Goal: Transaction & Acquisition: Purchase product/service

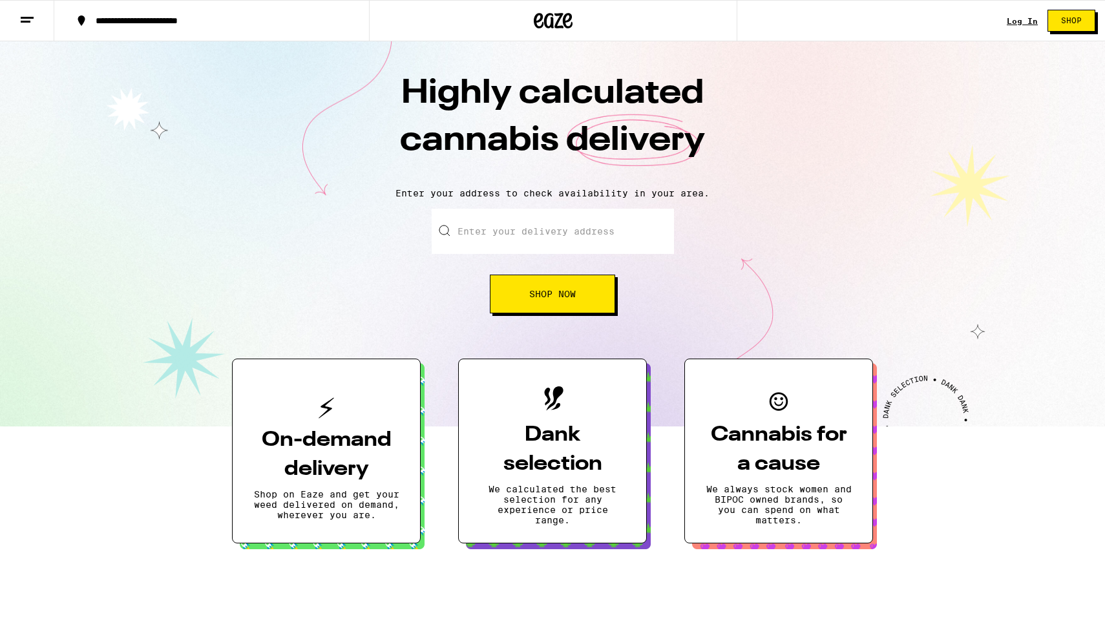
click at [548, 230] on input "Enter your delivery address" at bounding box center [553, 231] width 242 height 45
click at [546, 296] on span "Shop Now" at bounding box center [552, 294] width 47 height 9
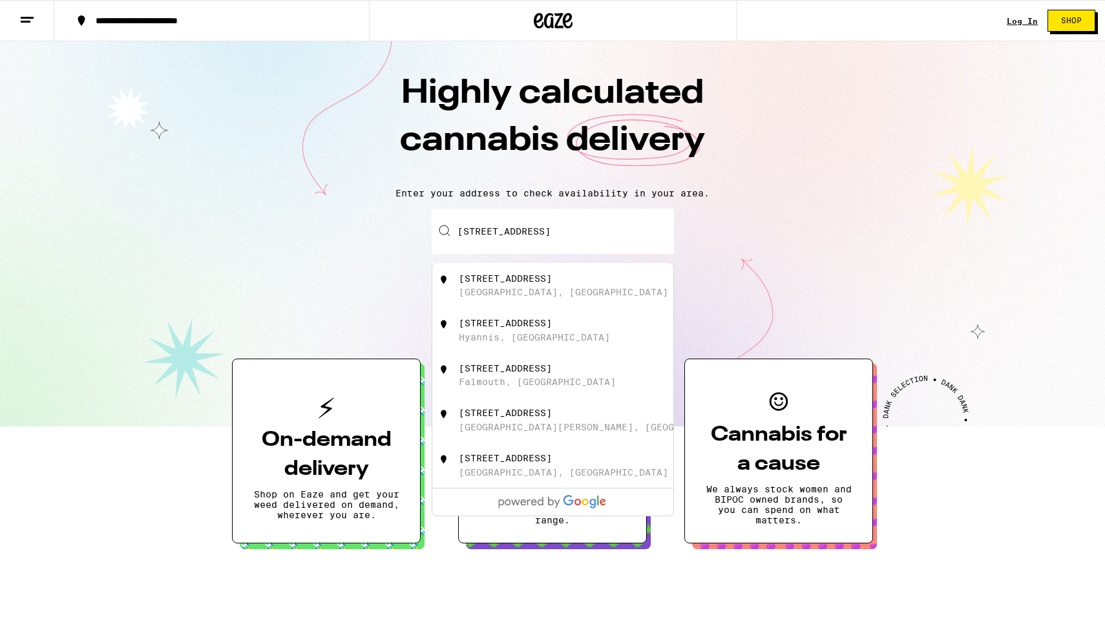
click at [499, 328] on div "[STREET_ADDRESS]" at bounding box center [505, 323] width 93 height 10
type input "[STREET_ADDRESS]"
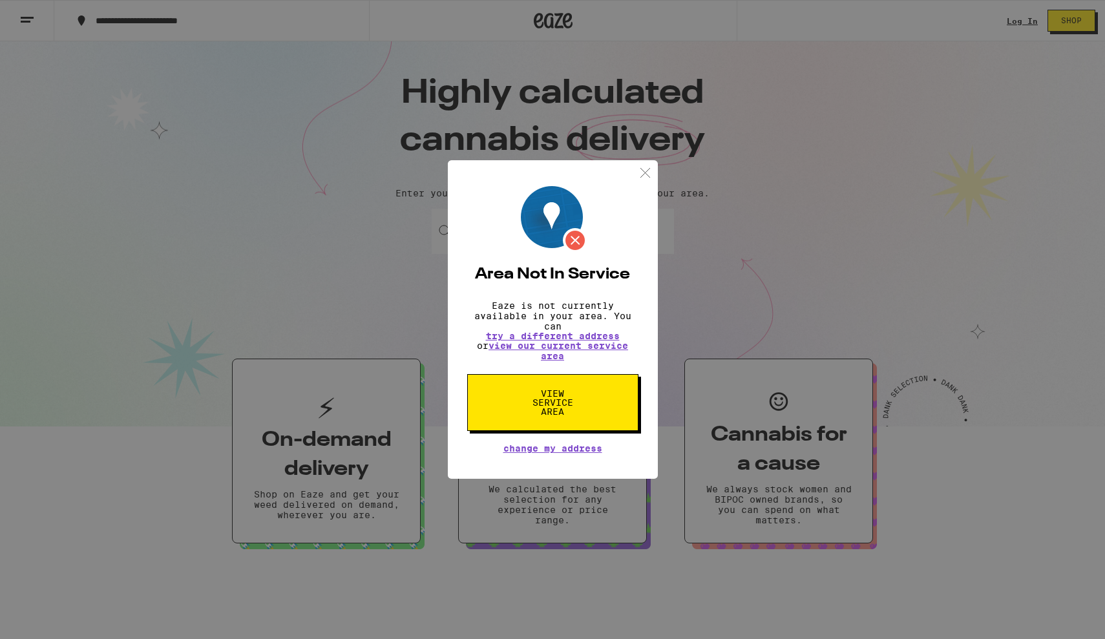
click at [553, 416] on span "View Service Area" at bounding box center [553, 402] width 67 height 27
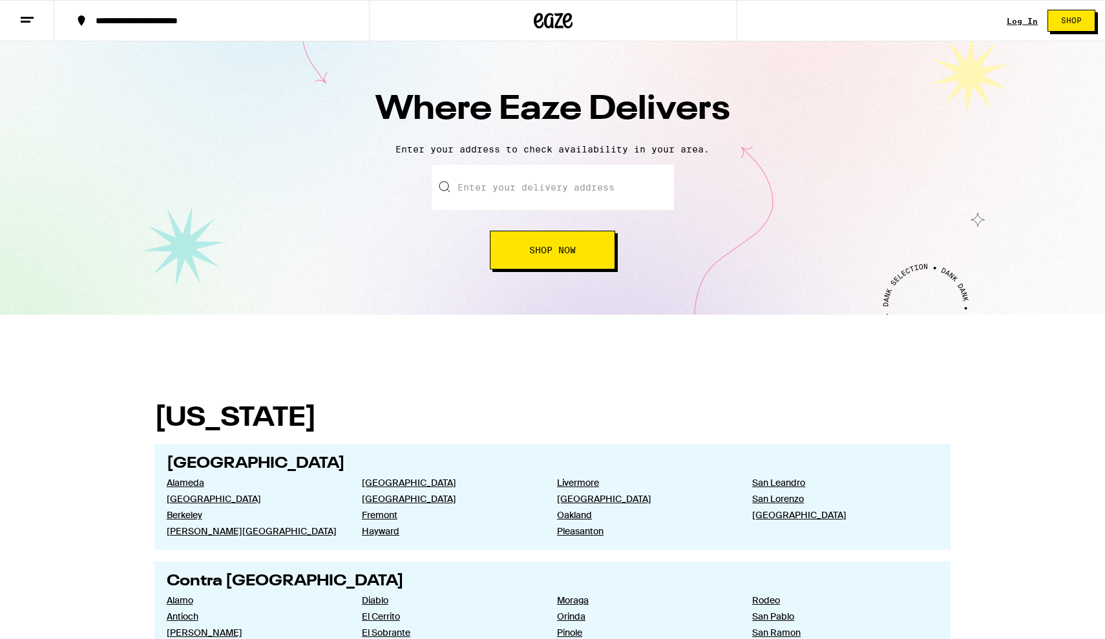
click at [575, 261] on button "Shop Now" at bounding box center [552, 250] width 125 height 39
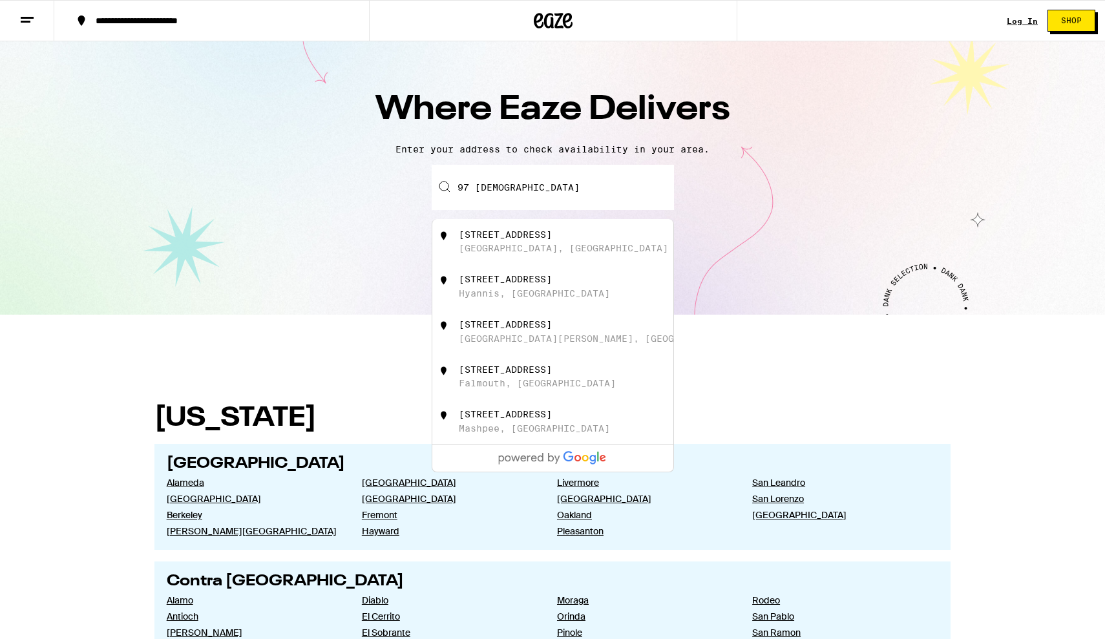
click at [517, 307] on div "[STREET_ADDRESS]" at bounding box center [552, 286] width 241 height 45
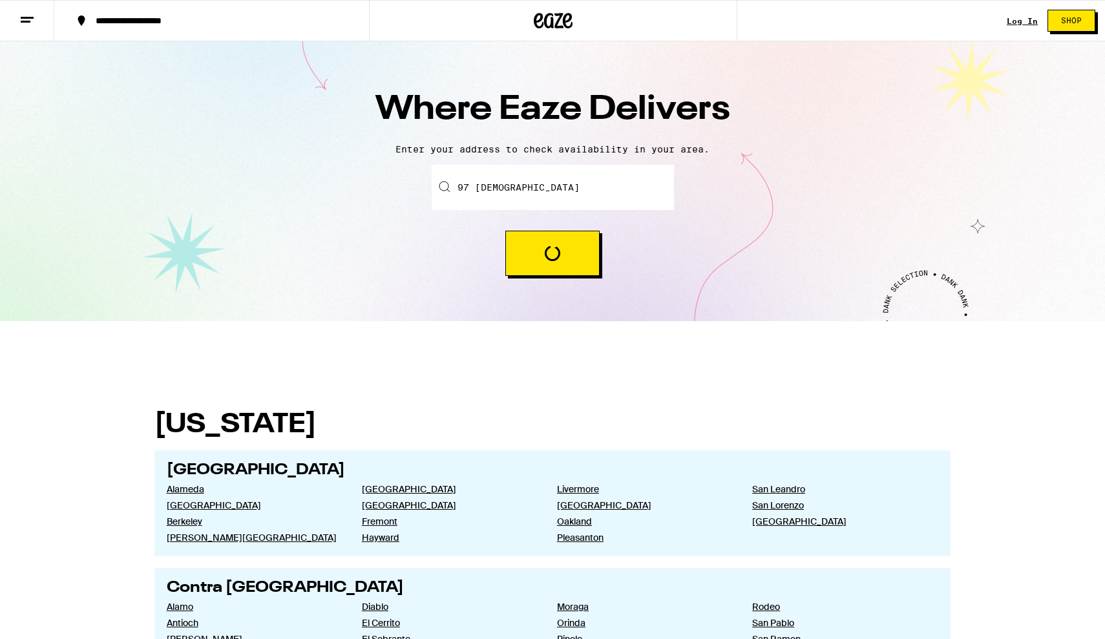
type input "[STREET_ADDRESS]"
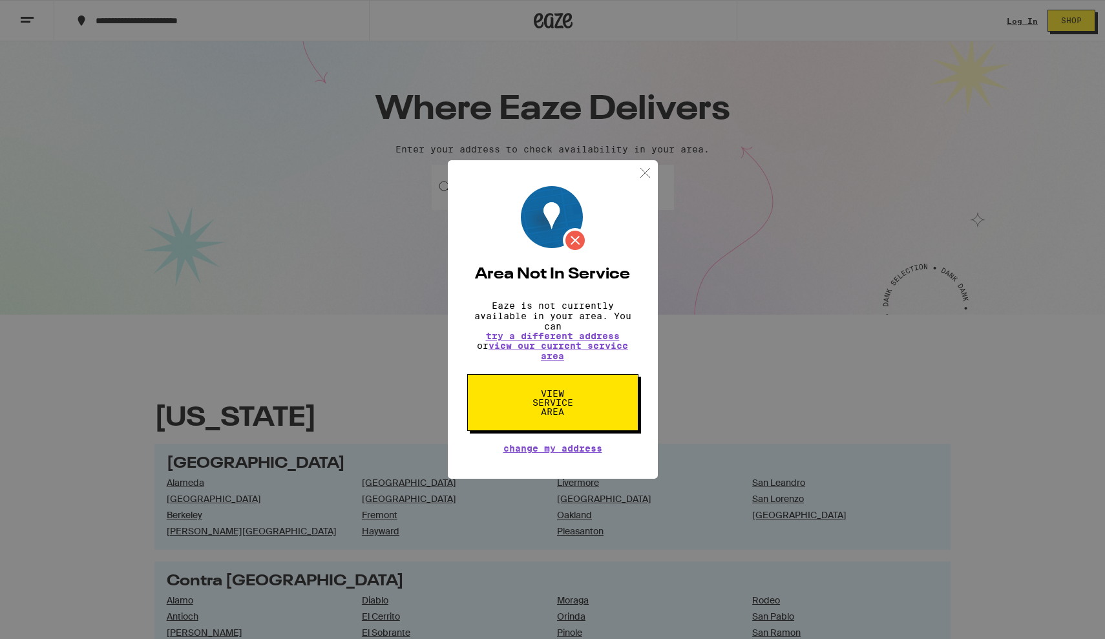
click at [538, 453] on span "Change My Address" at bounding box center [553, 448] width 99 height 9
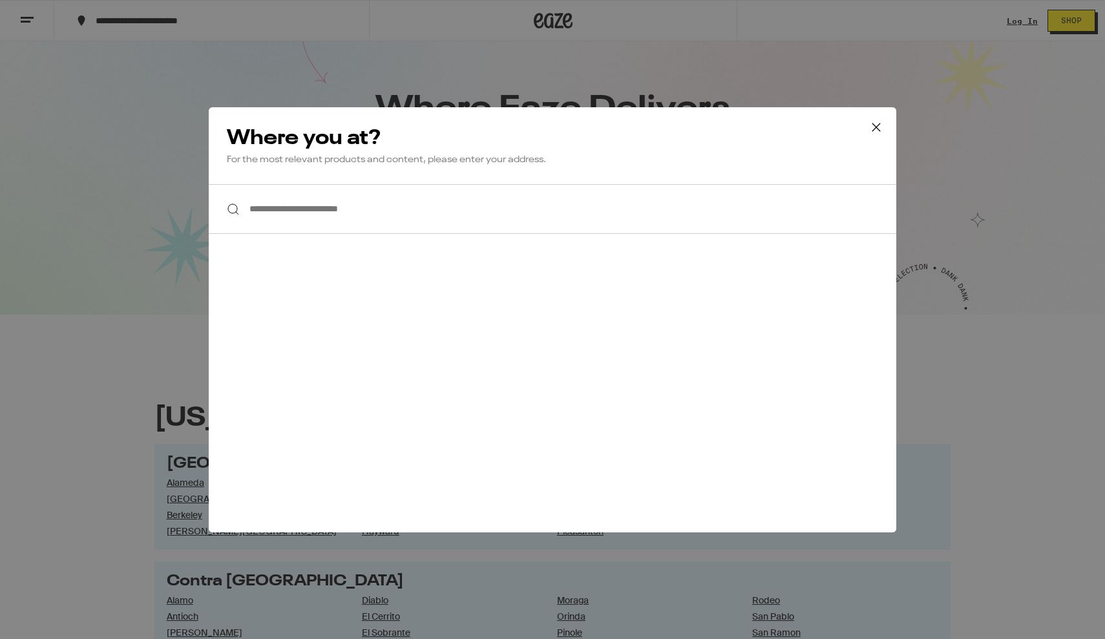
click at [579, 213] on input "**********" at bounding box center [553, 209] width 688 height 50
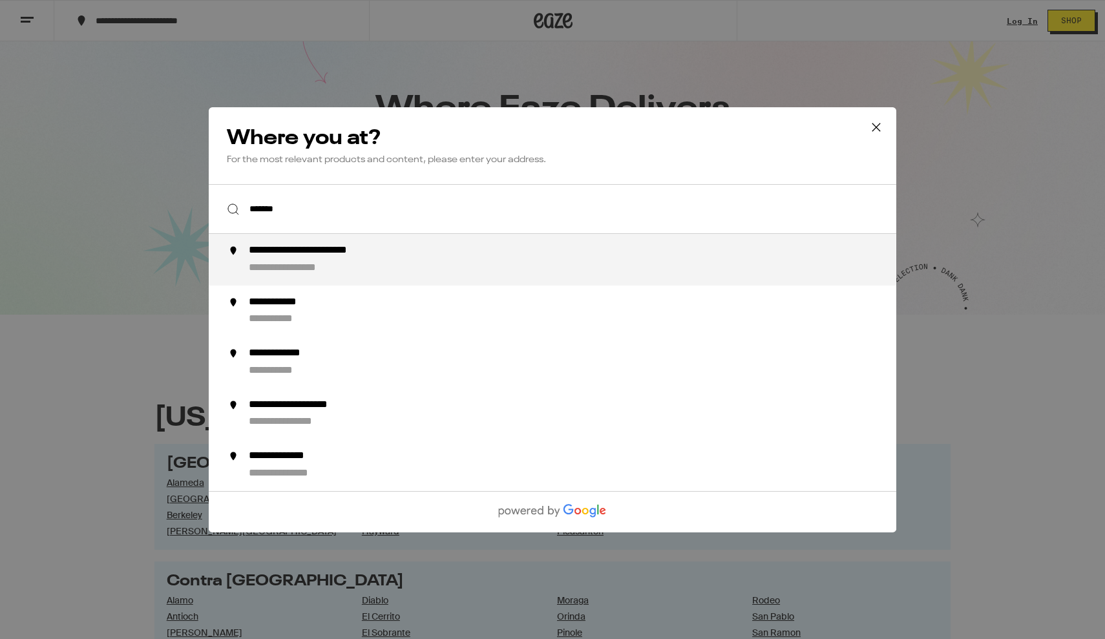
drag, startPoint x: 579, startPoint y: 213, endPoint x: 543, endPoint y: 316, distance: 109.4
click at [543, 316] on div "**********" at bounding box center [578, 310] width 659 height 31
type input "**********"
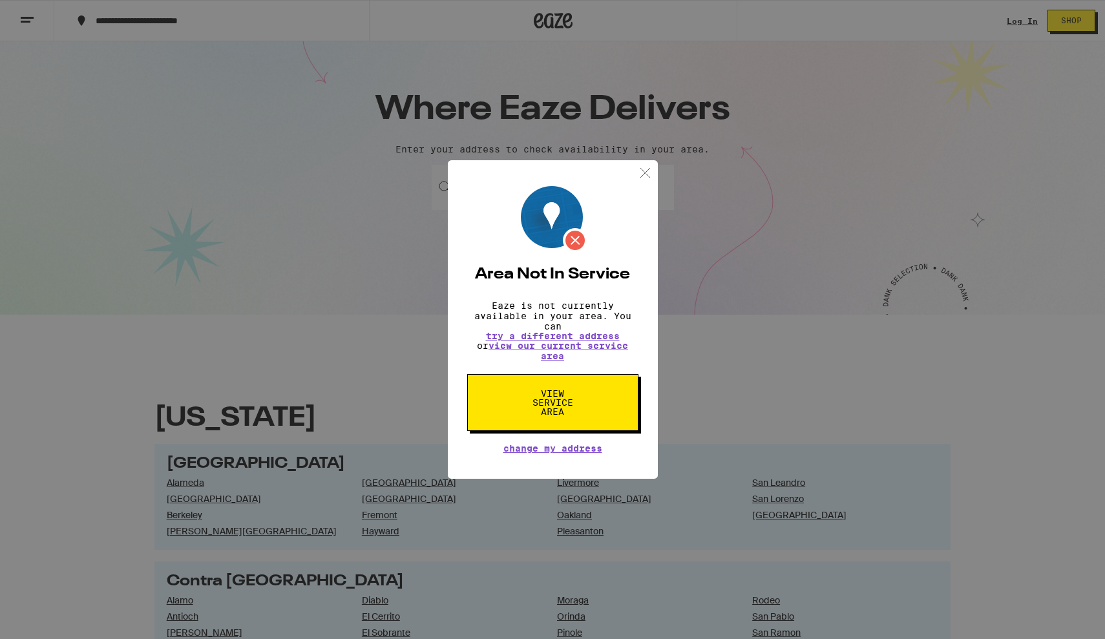
click at [646, 156] on div "Area Not In Service Eaze is not currently available in your area. You can try a…" at bounding box center [552, 319] width 1105 height 639
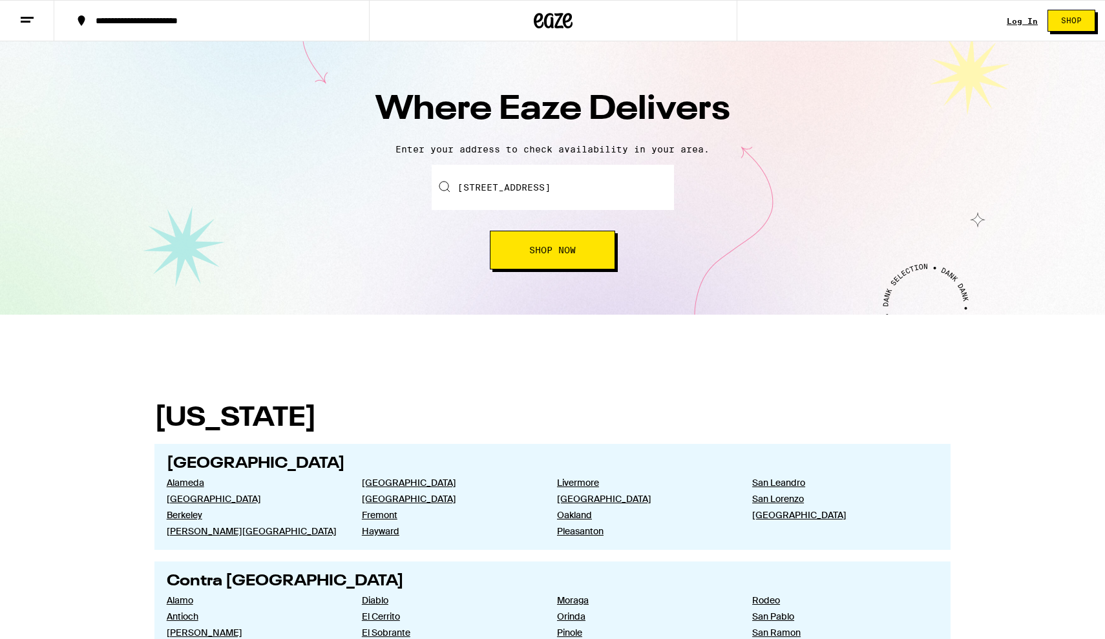
click at [599, 240] on button "Shop Now" at bounding box center [552, 250] width 125 height 39
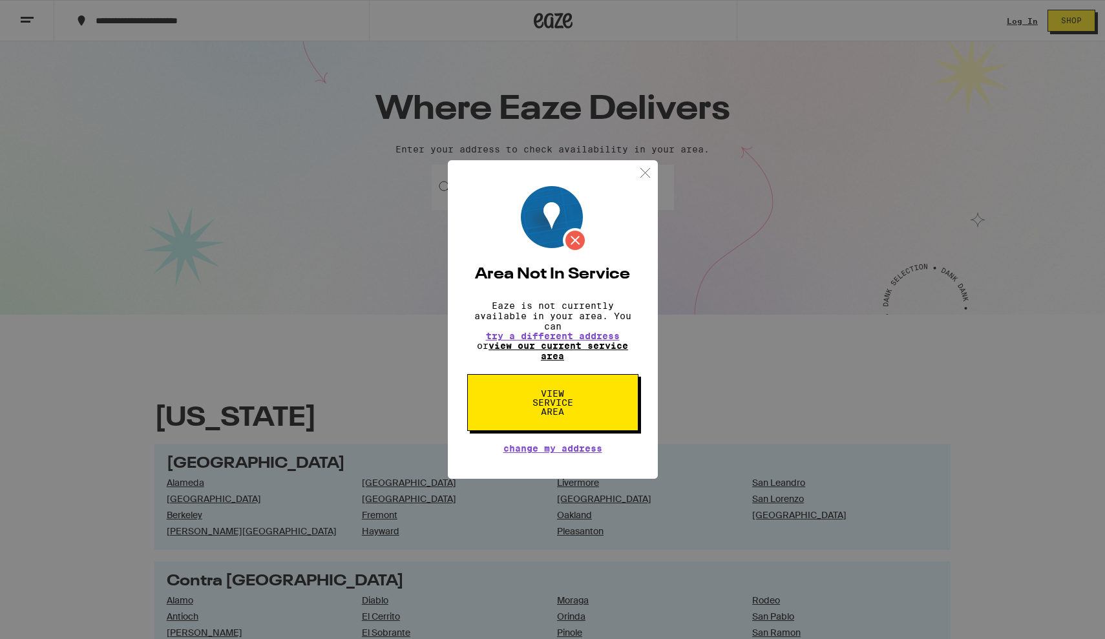
click at [559, 348] on link "view our current service area" at bounding box center [559, 351] width 140 height 21
click at [592, 405] on button "View Service Area" at bounding box center [552, 402] width 171 height 57
click at [590, 403] on button "View Service Area" at bounding box center [552, 402] width 171 height 57
click at [644, 171] on img at bounding box center [645, 173] width 16 height 16
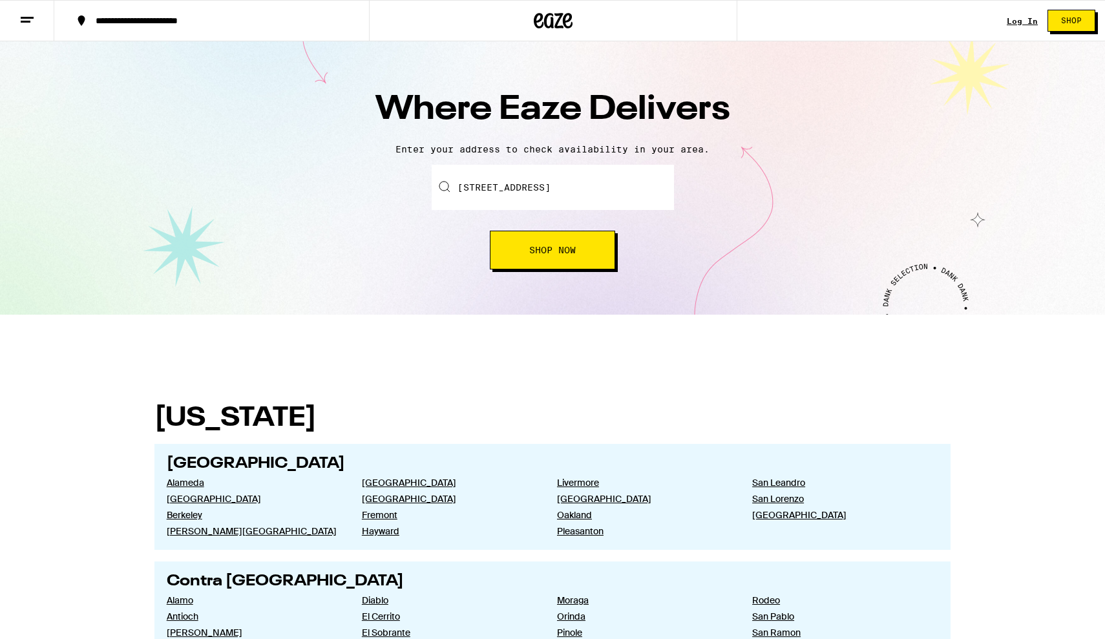
click at [1080, 21] on span "Shop" at bounding box center [1071, 21] width 21 height 8
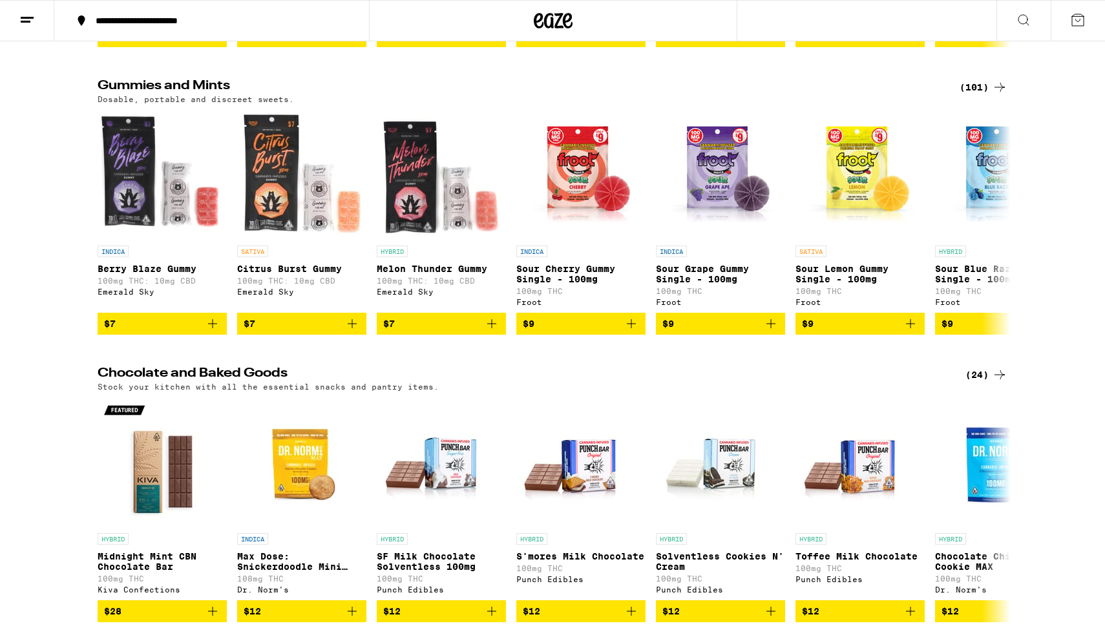
scroll to position [3621, 0]
